Goal: Obtain resource: Obtain resource

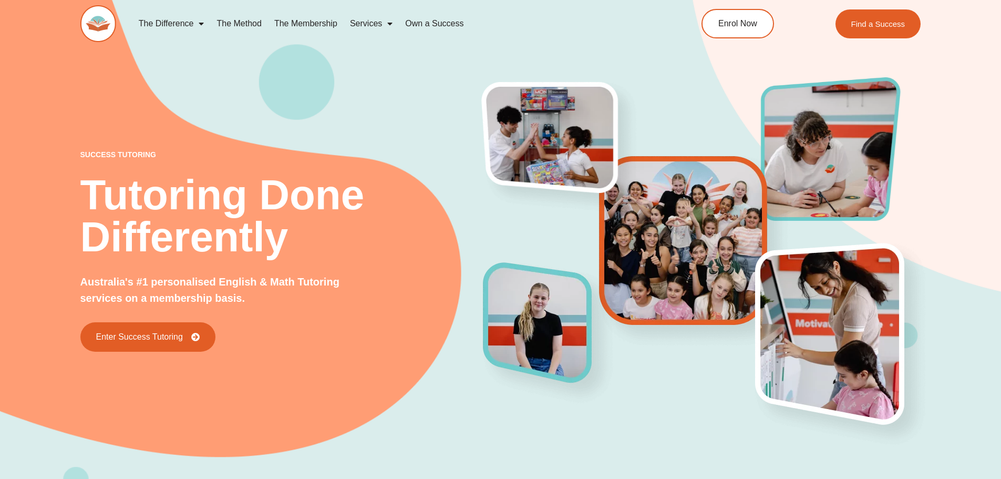
click at [249, 16] on link "The Method" at bounding box center [238, 24] width 57 height 24
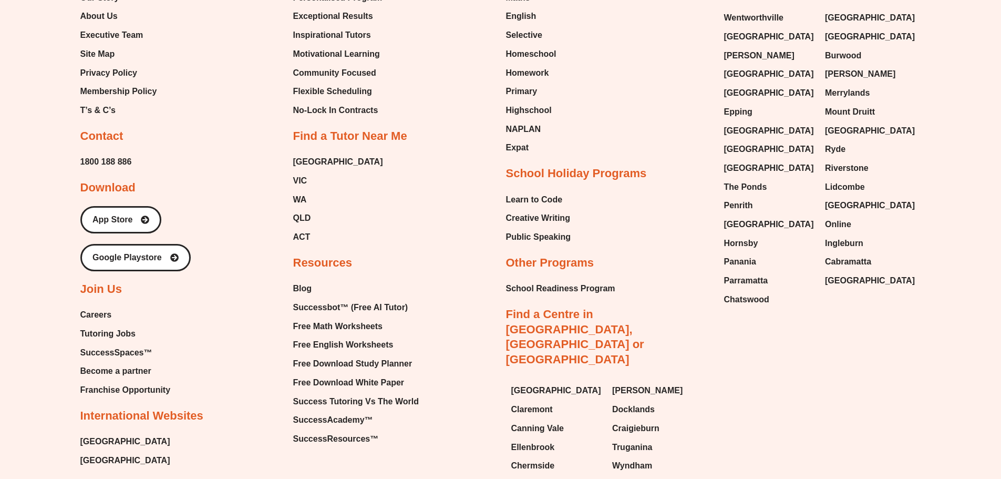
scroll to position [2680, 0]
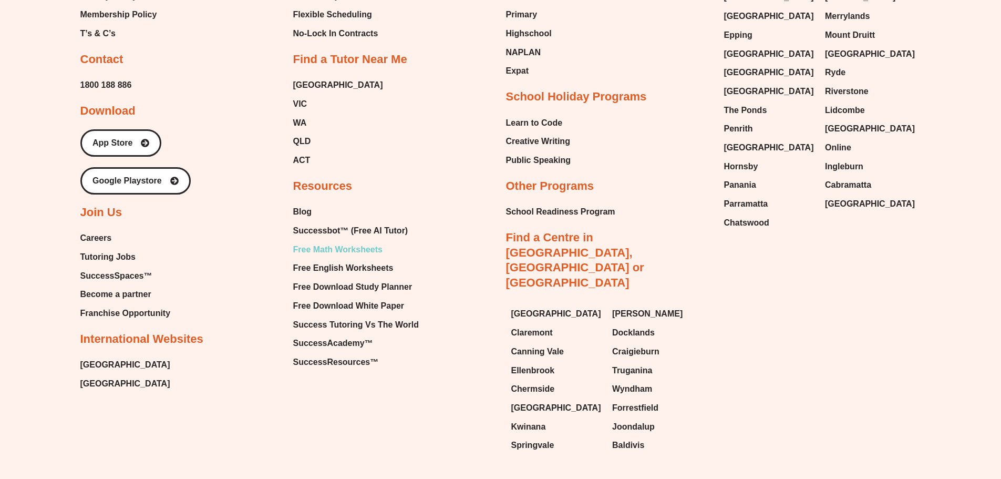
click at [360, 242] on span "Free Math Worksheets" at bounding box center [337, 250] width 89 height 16
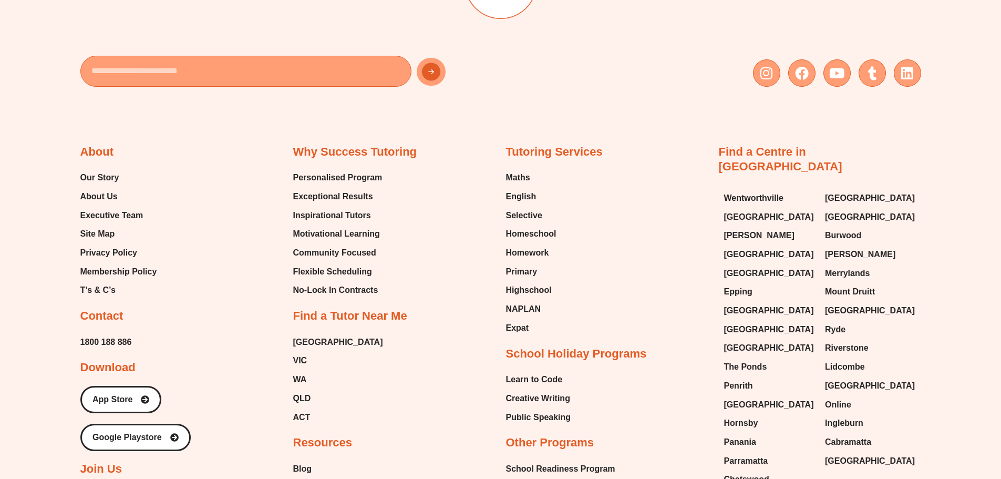
scroll to position [6629, 0]
